Goal: Task Accomplishment & Management: Manage account settings

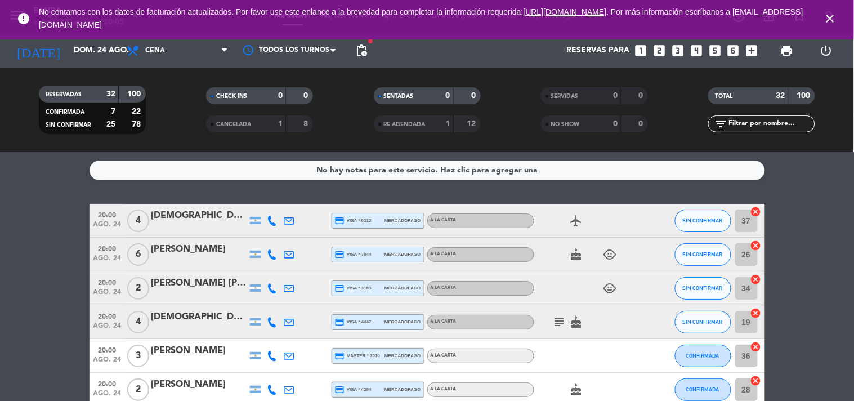
click at [830, 17] on icon "close" at bounding box center [830, 19] width 14 height 14
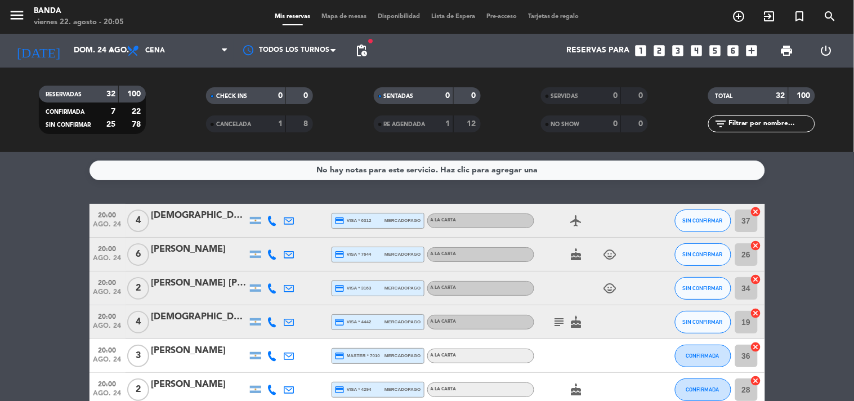
click at [552, 15] on span "Tarjetas de regalo" at bounding box center [553, 17] width 62 height 6
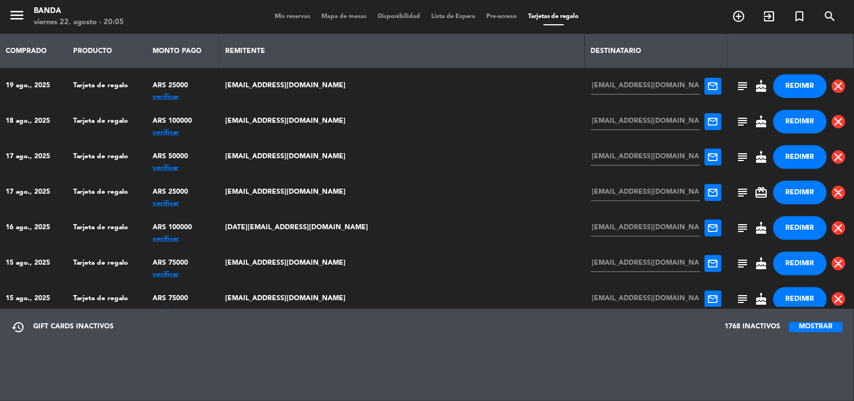
scroll to position [177, 0]
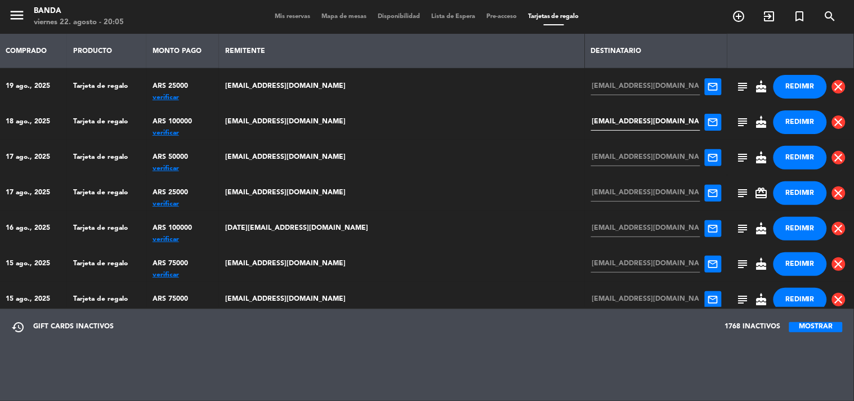
click at [612, 120] on input "[EMAIL_ADDRESS][DOMAIN_NAME]" at bounding box center [645, 122] width 109 height 17
type input "[EMAIL_ADDRESS][DOMAIN_NAME]"
click at [708, 122] on span "mail_outline" at bounding box center [713, 122] width 11 height 11
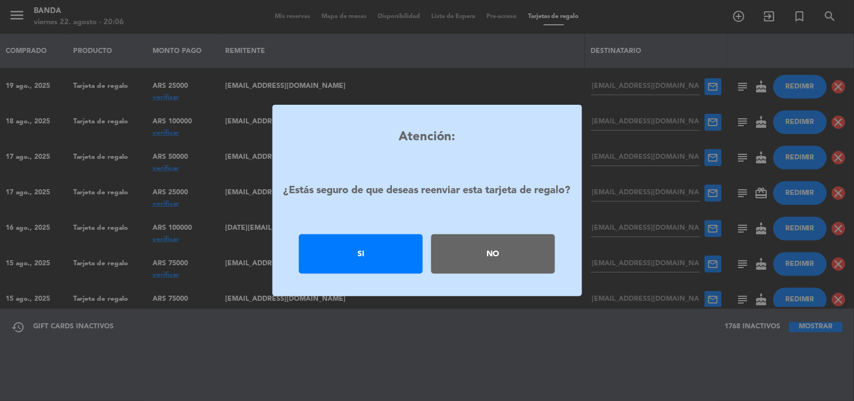
click at [360, 257] on div "Si" at bounding box center [361, 253] width 124 height 39
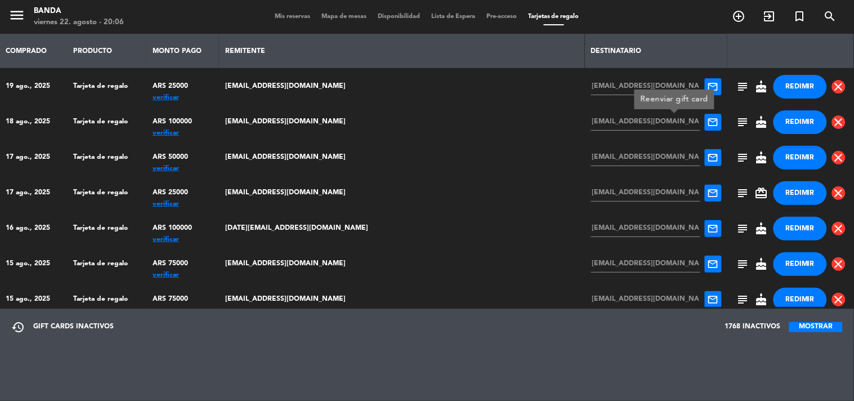
click at [708, 117] on span "mail_outline" at bounding box center [713, 122] width 11 height 11
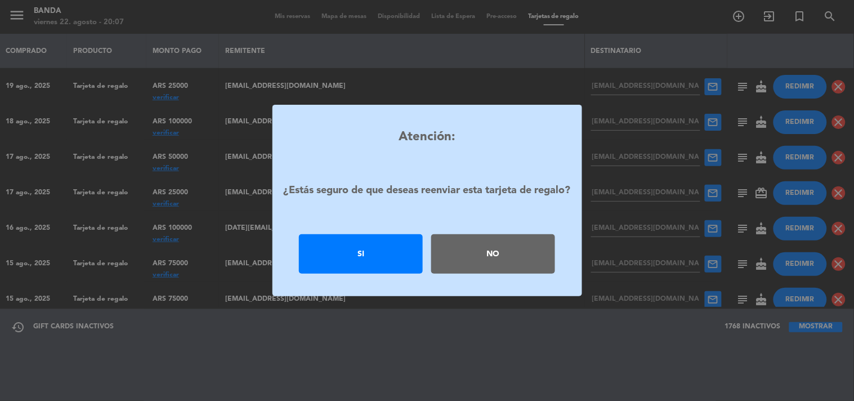
click at [387, 254] on div "Si" at bounding box center [361, 253] width 124 height 39
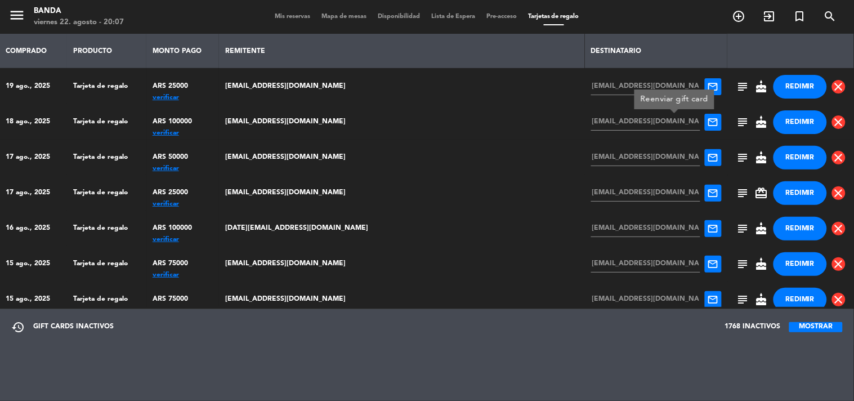
click at [708, 127] on span "mail_outline" at bounding box center [713, 122] width 11 height 11
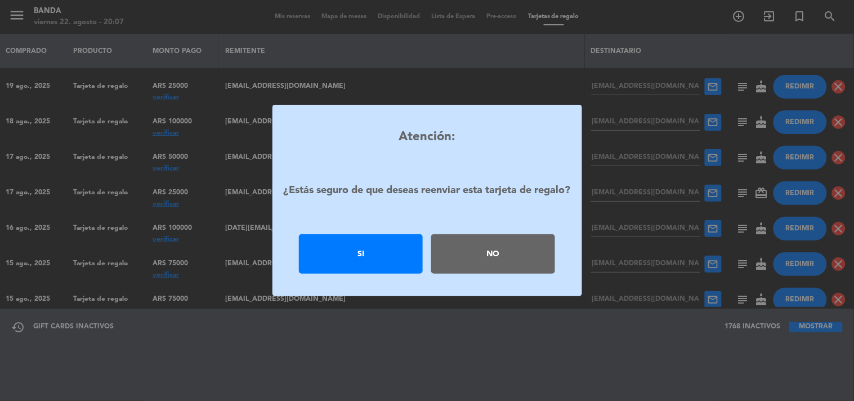
click at [364, 250] on div "Si" at bounding box center [361, 253] width 124 height 39
